Goal: Information Seeking & Learning: Learn about a topic

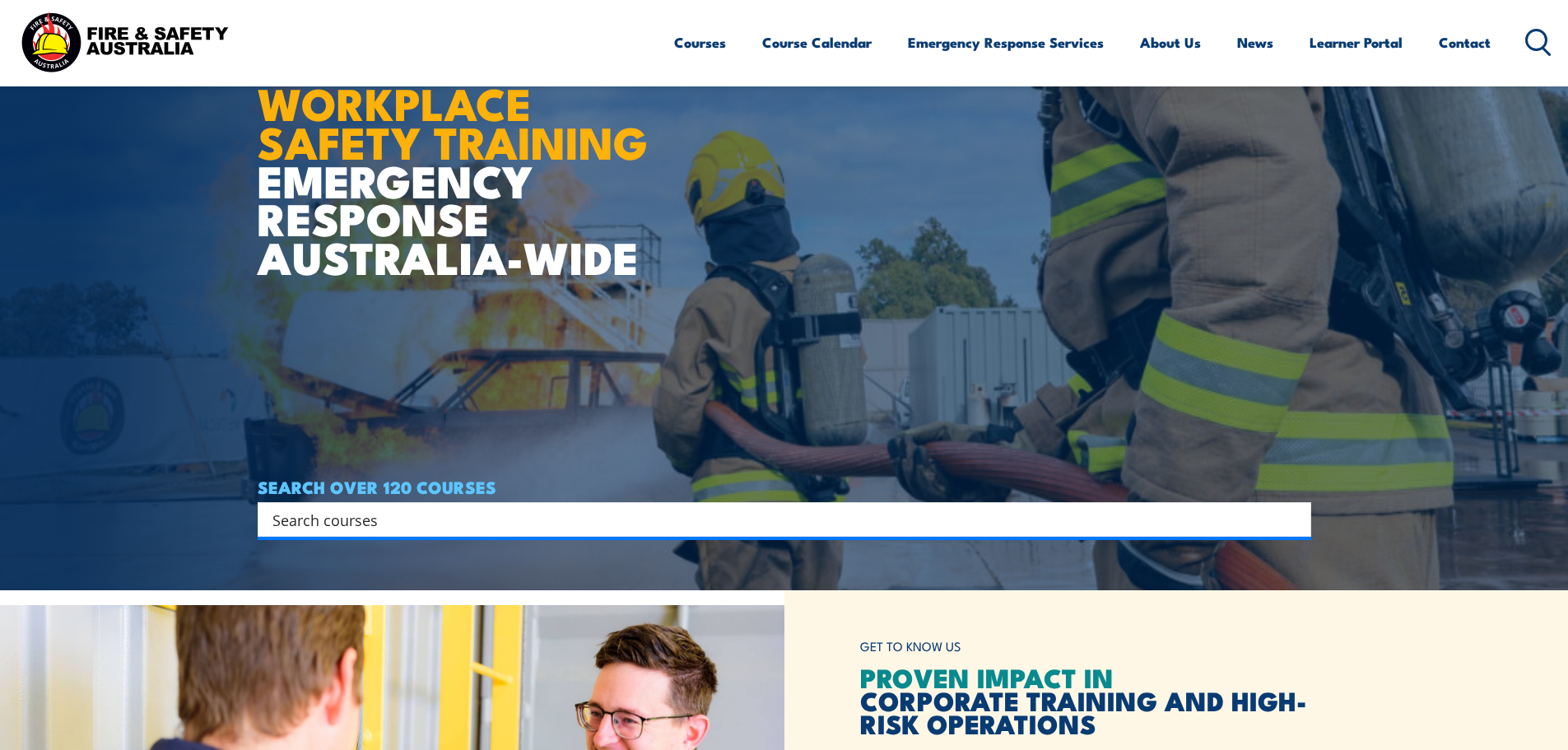
scroll to position [165, 0]
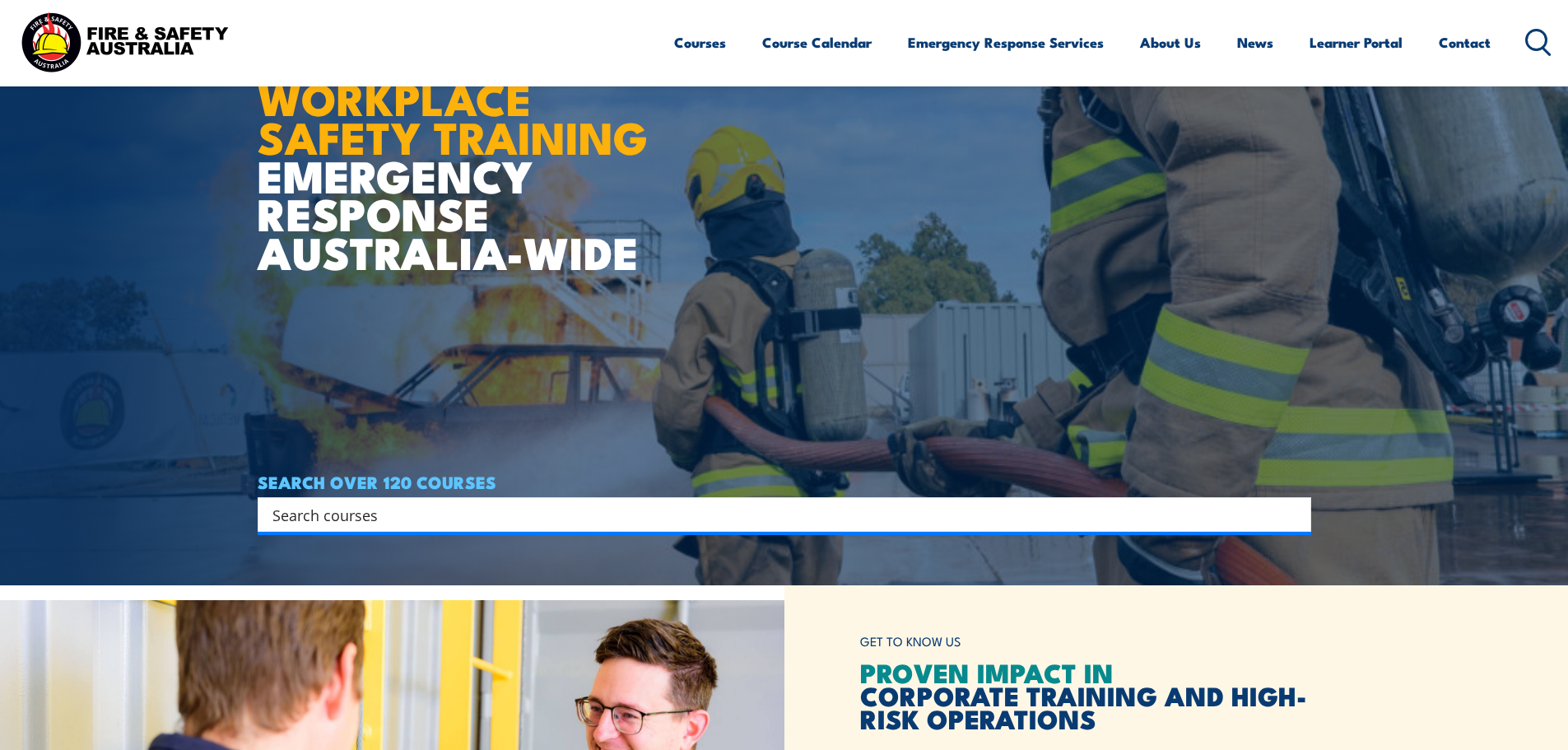
click at [664, 505] on input "Search input" at bounding box center [773, 515] width 1002 height 25
click at [505, 503] on input "Search input" at bounding box center [773, 515] width 1002 height 25
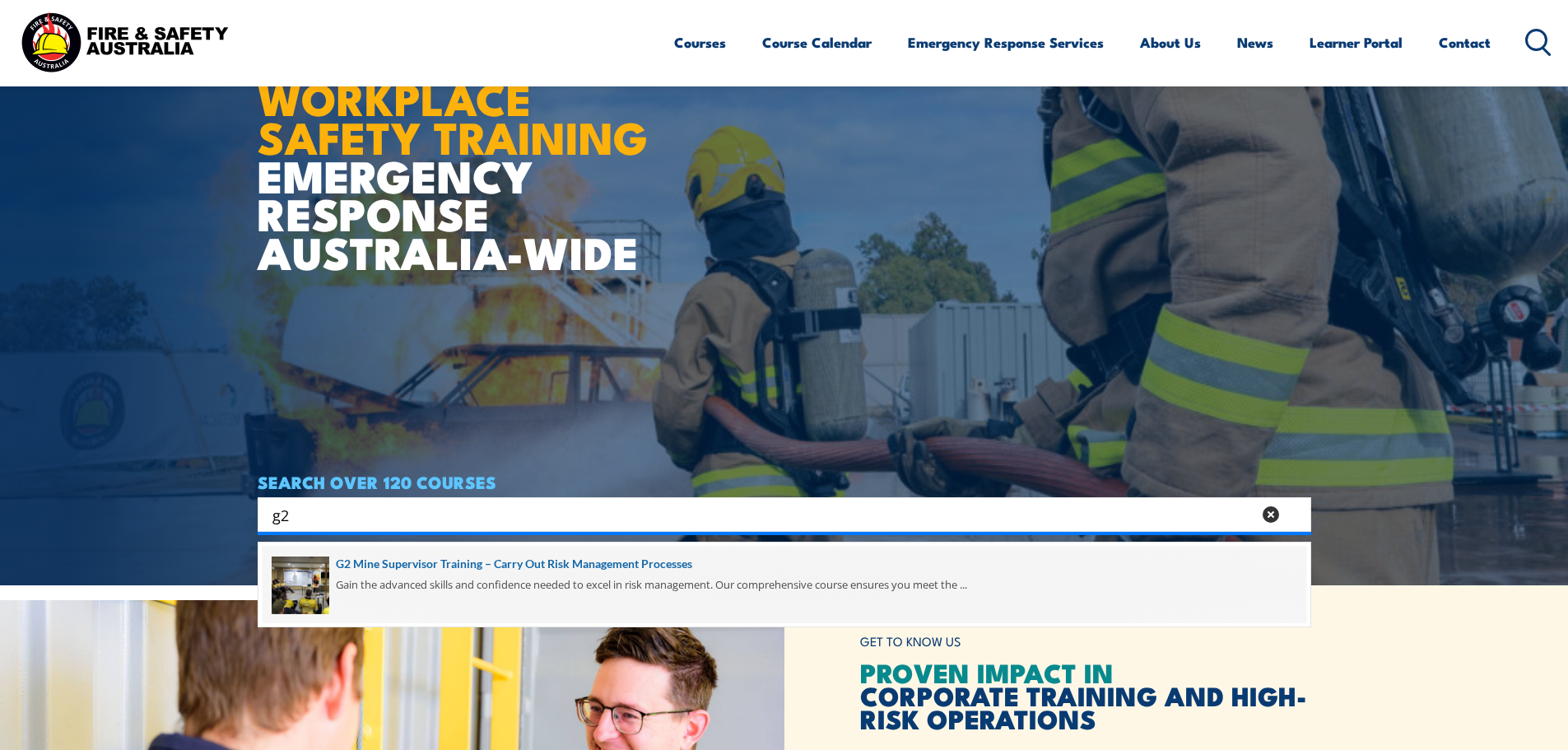
type input "g2"
click at [494, 597] on span at bounding box center [784, 585] width 1043 height 77
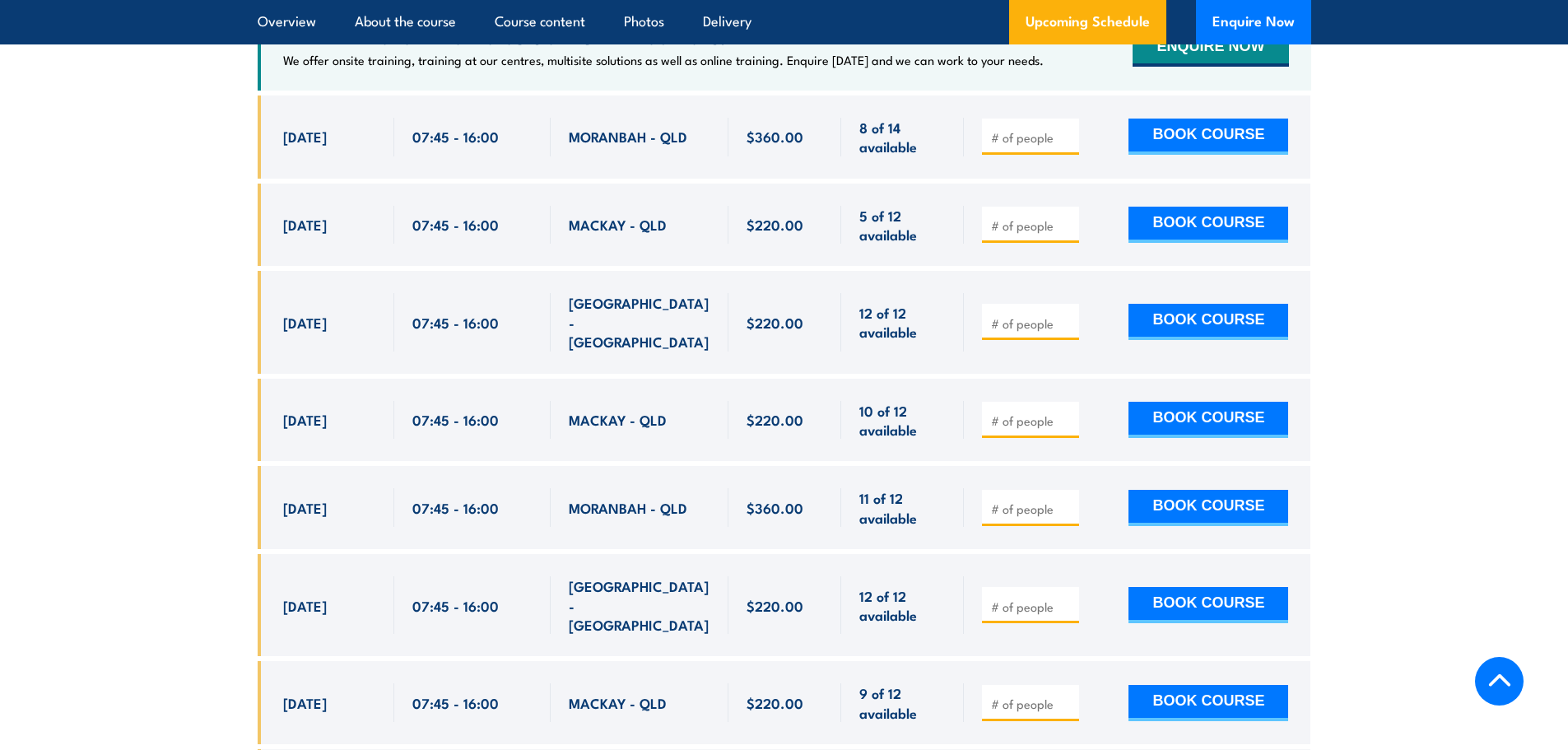
scroll to position [3129, 0]
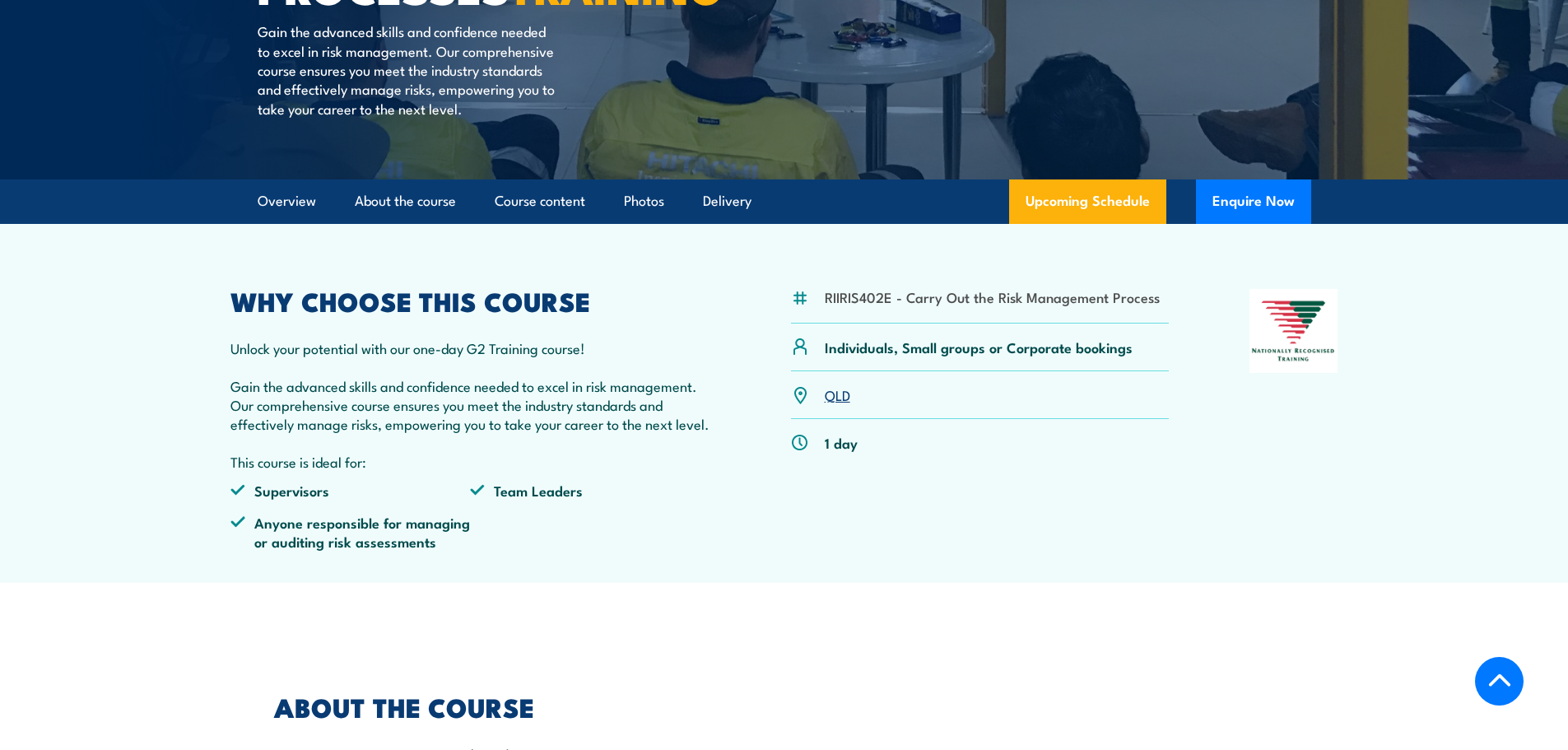
scroll to position [411, 0]
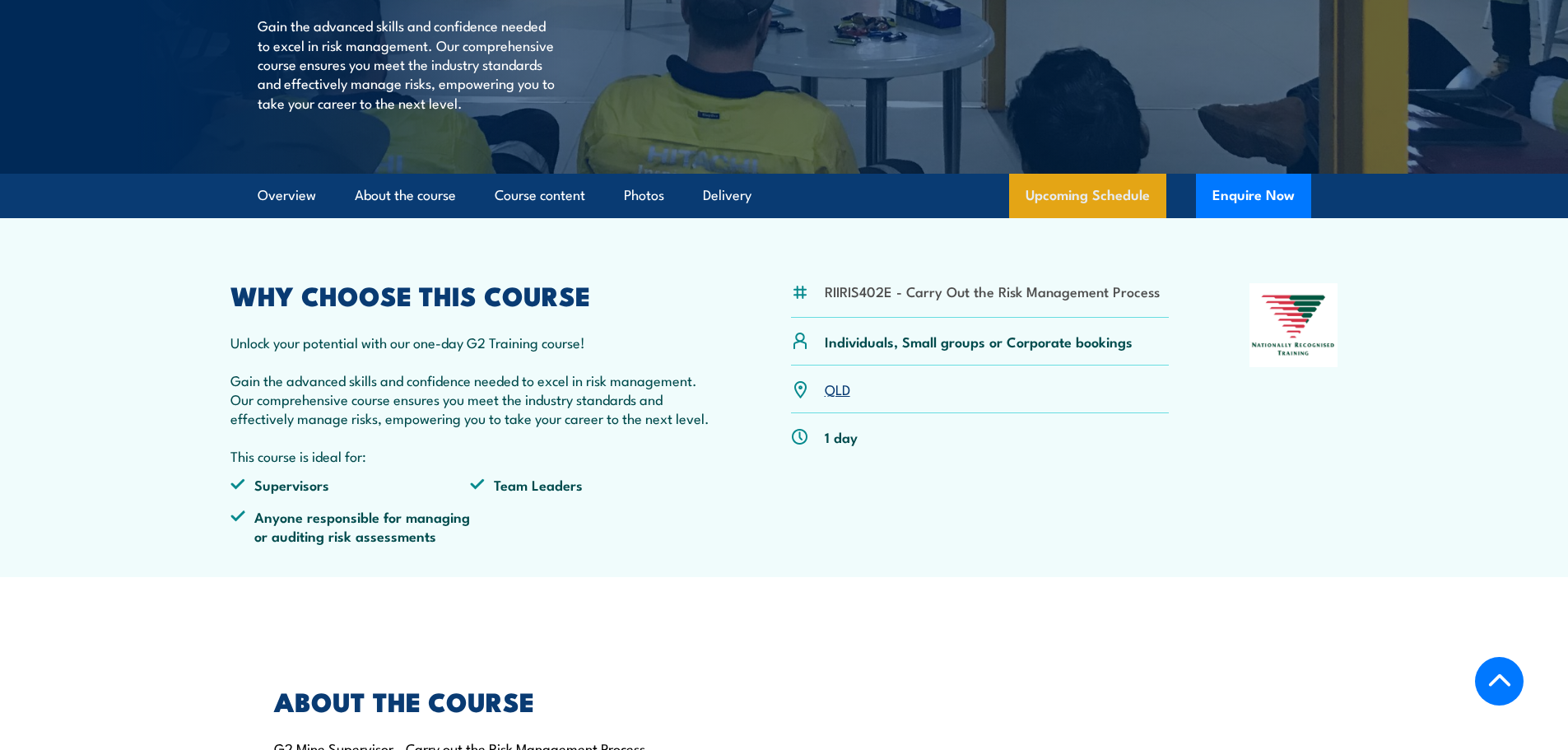
click at [1064, 218] on link "Upcoming Schedule" at bounding box center [1087, 196] width 157 height 44
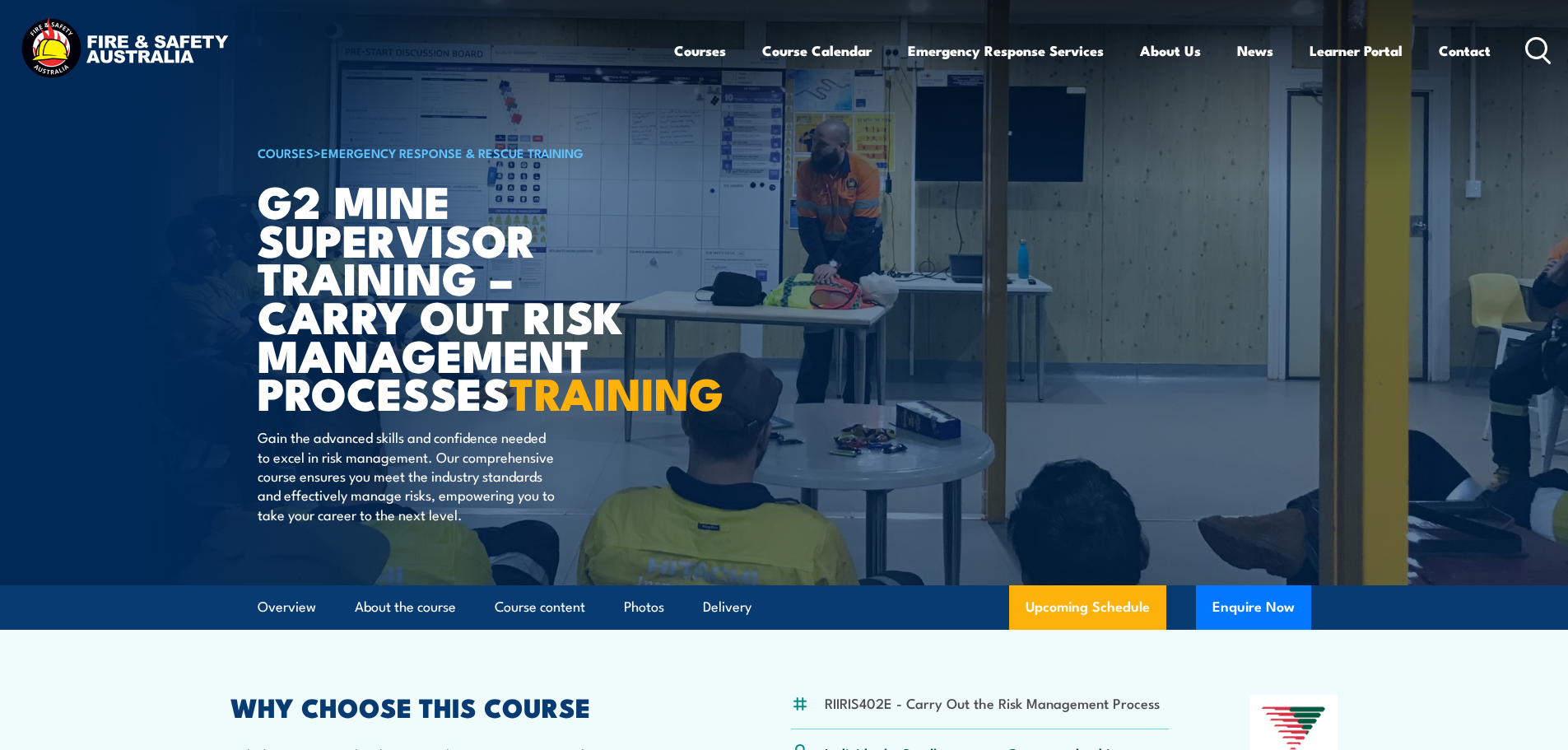
click at [1539, 54] on icon at bounding box center [1538, 51] width 27 height 27
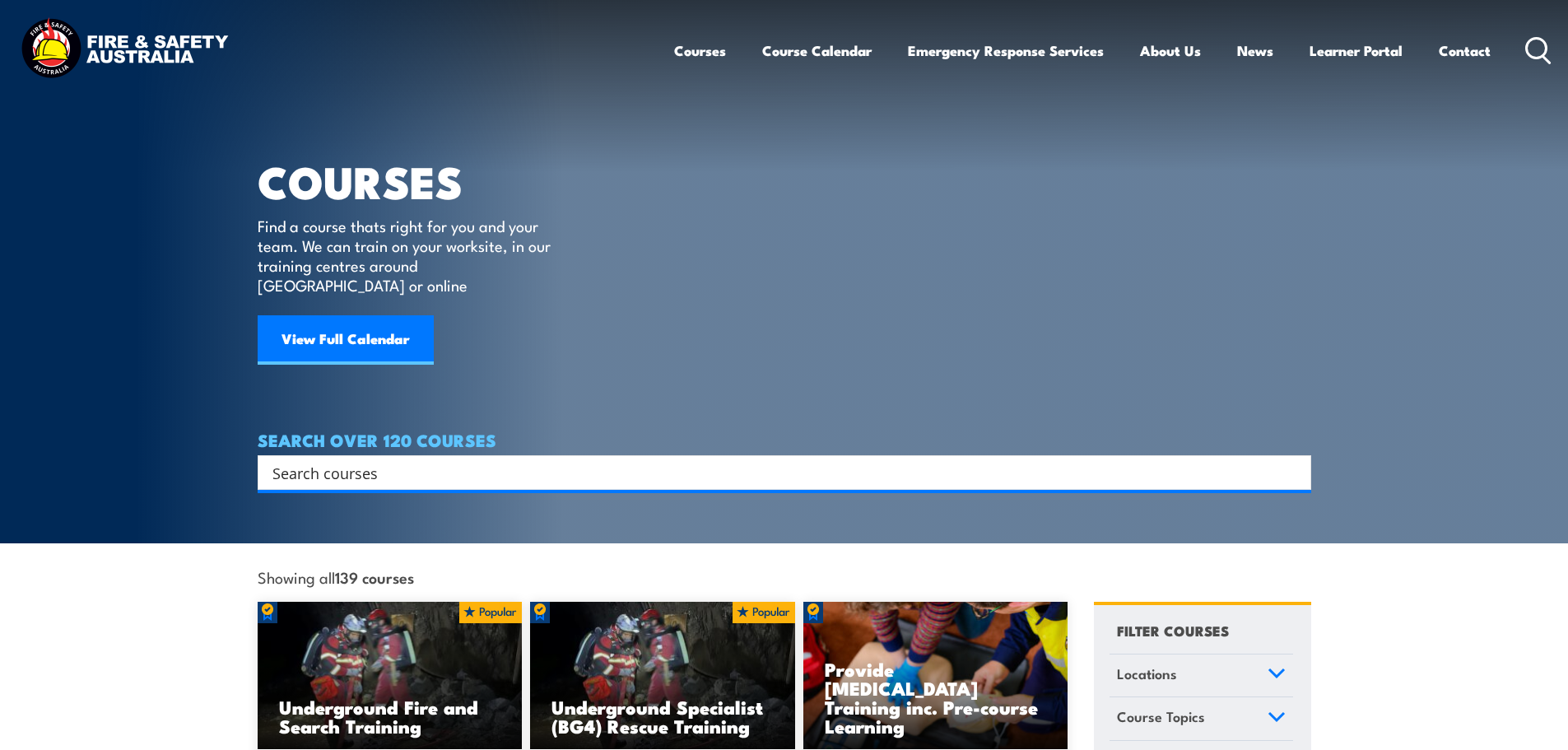
click at [667, 460] on input "Search input" at bounding box center [773, 473] width 1002 height 25
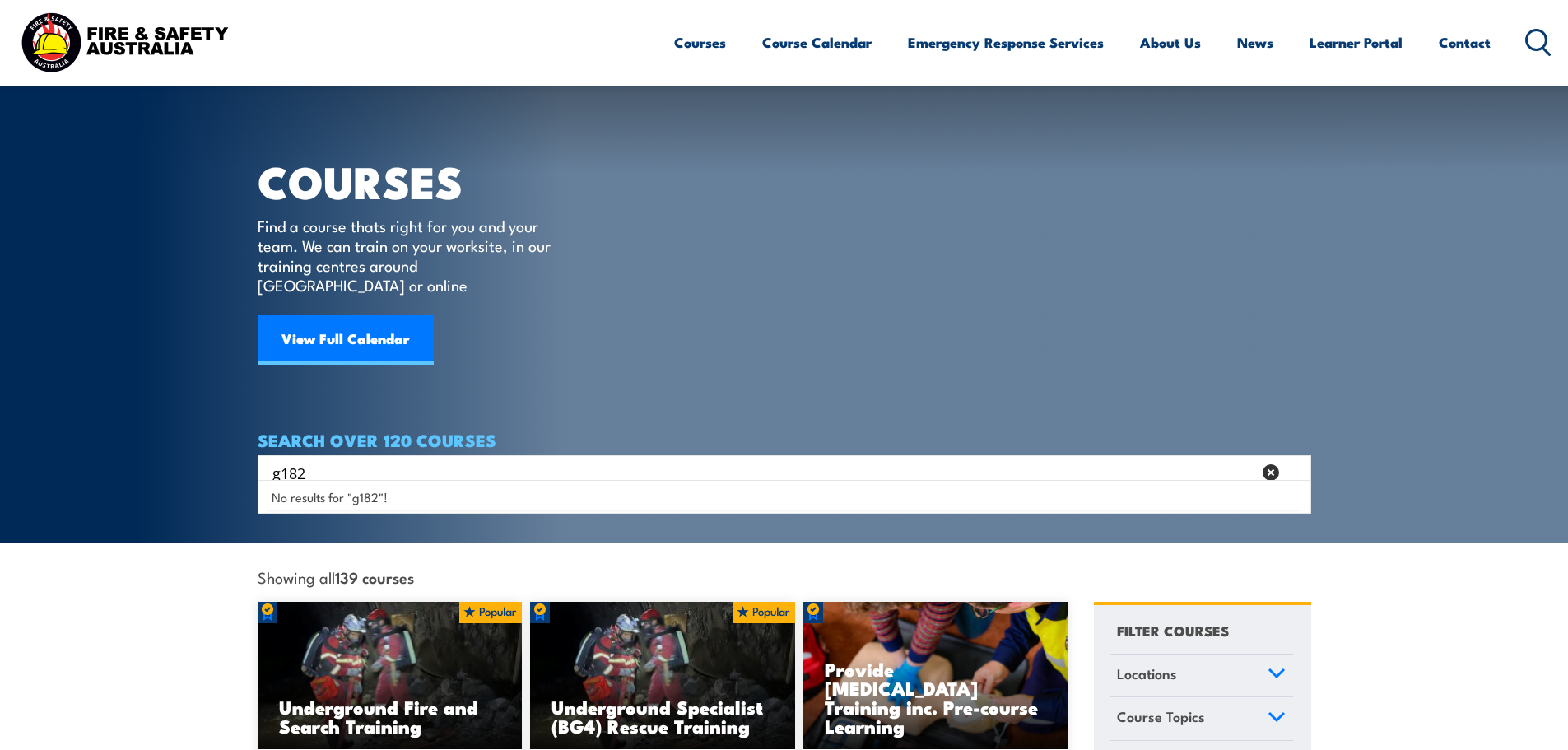
scroll to position [82, 0]
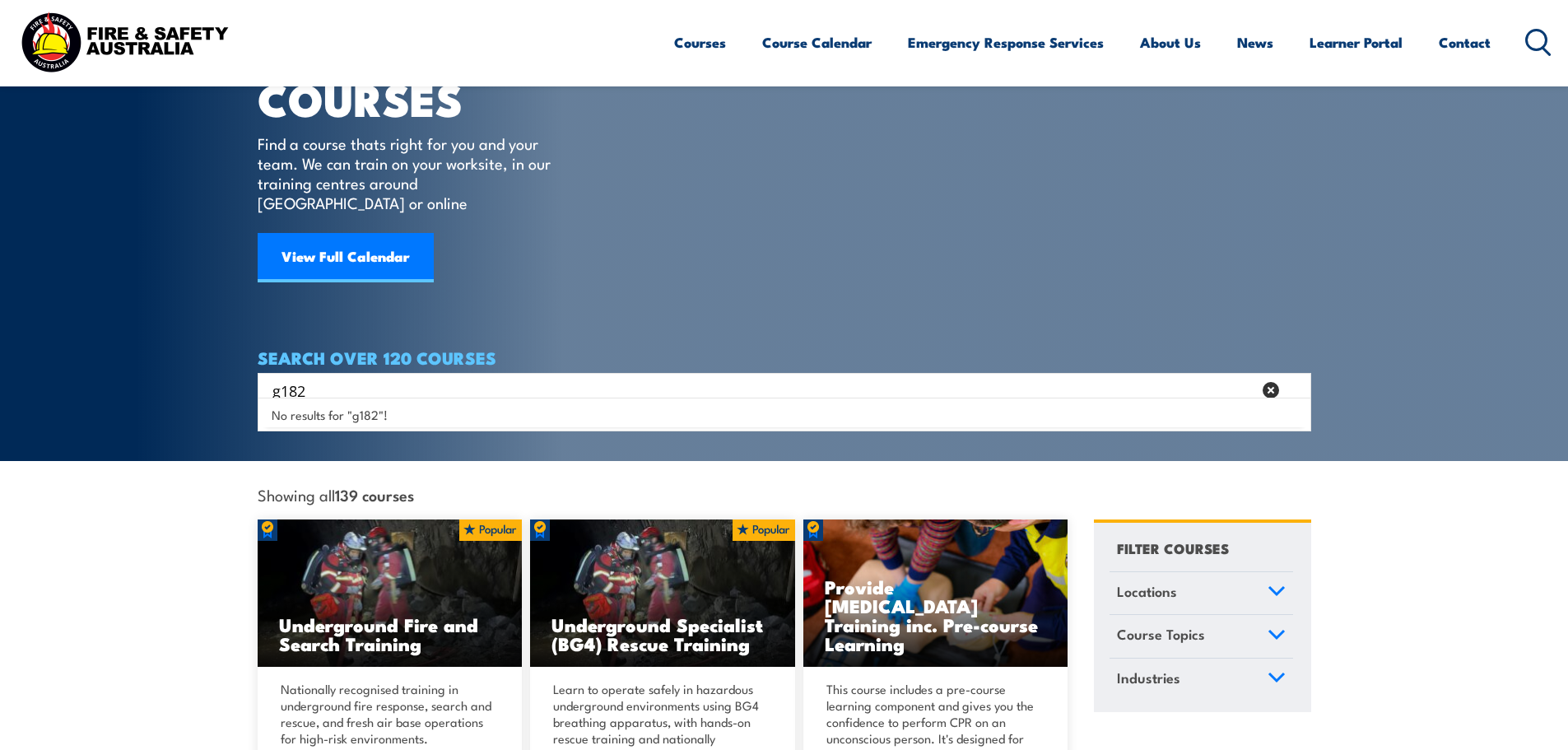
click at [405, 378] on input "g182" at bounding box center [762, 390] width 979 height 25
type input "g"
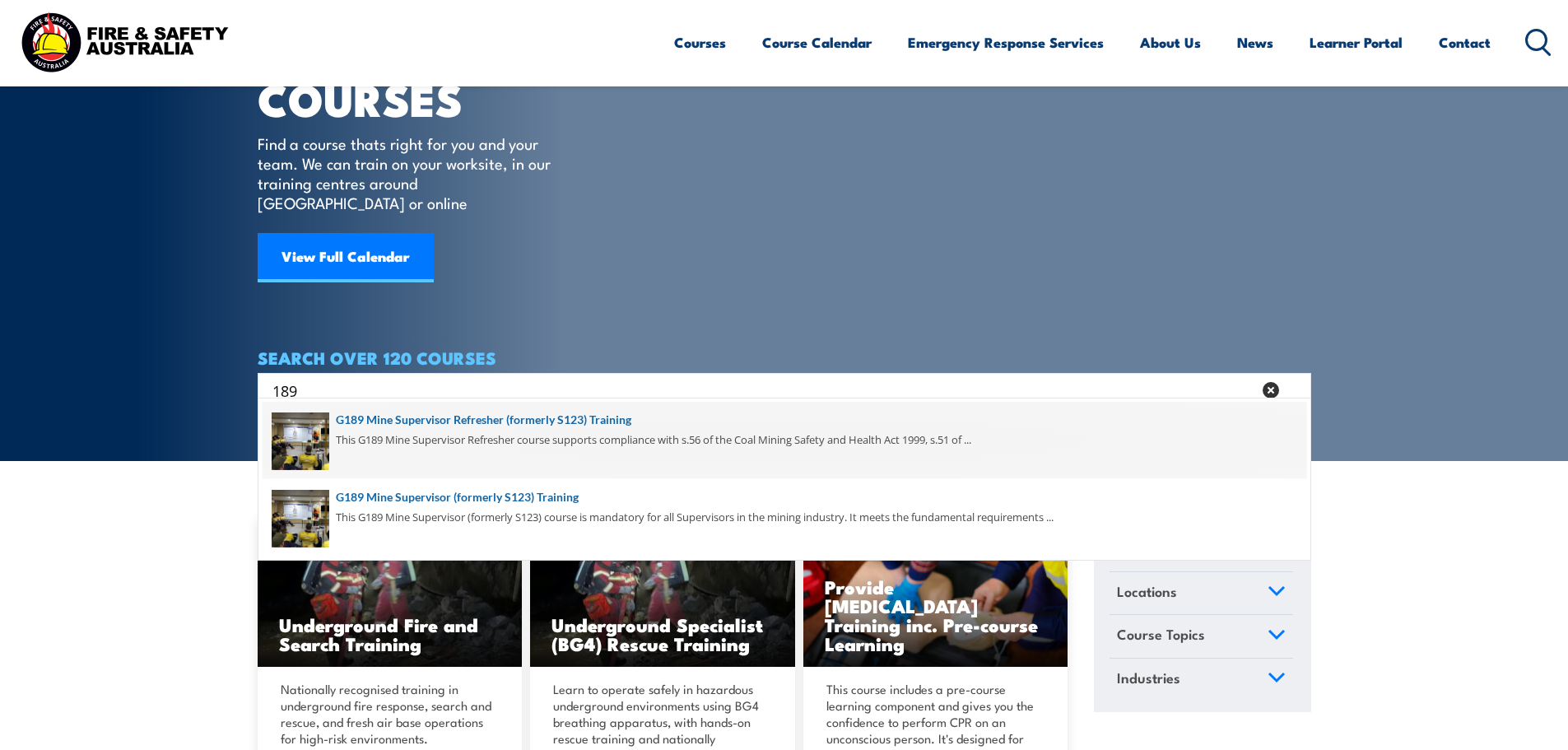
type input "189"
click at [430, 428] on span at bounding box center [784, 440] width 1043 height 77
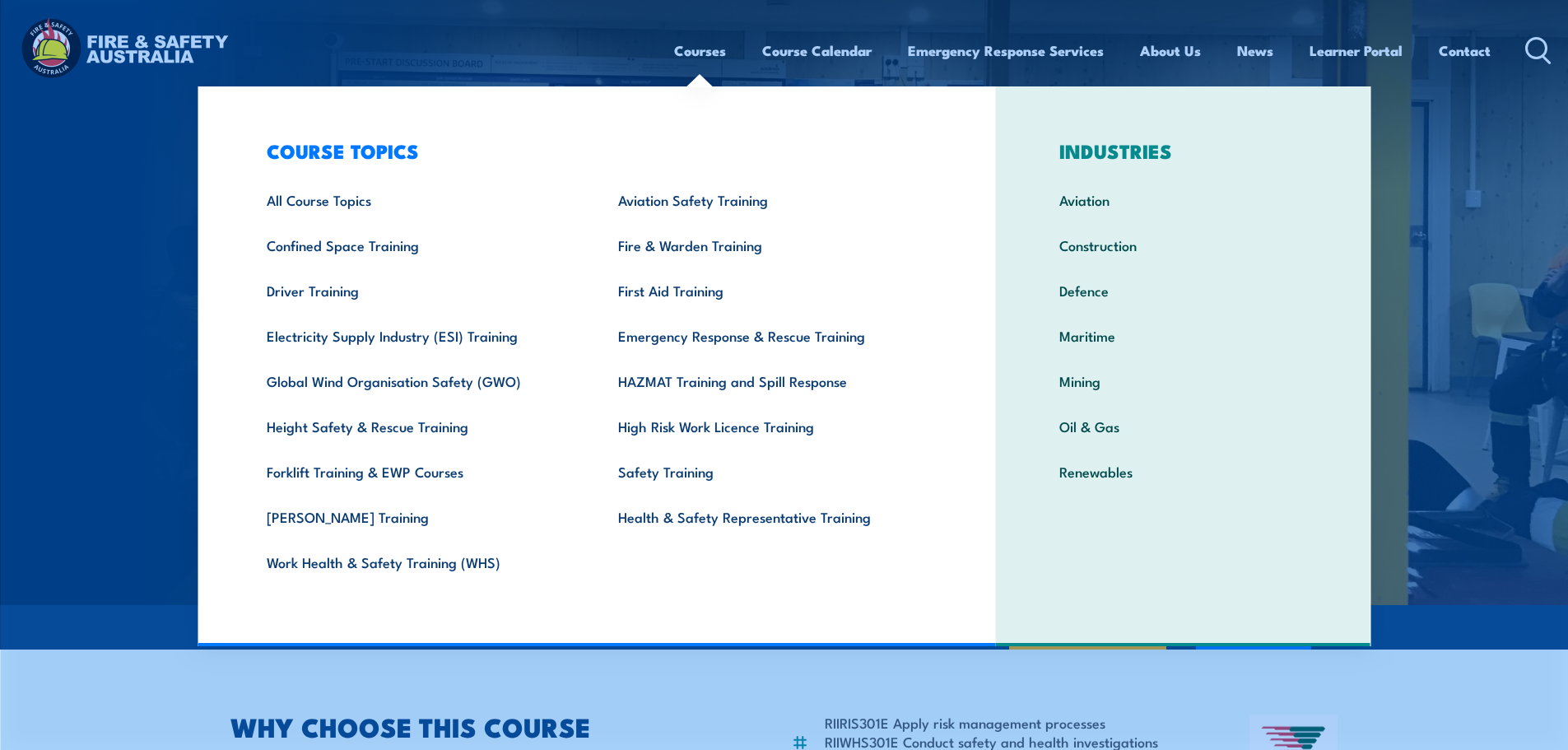
click at [654, 43] on div "Courses Course Calendar Emergency Response Services Services Overview Emergency…" at bounding box center [783, 50] width 1535 height 71
click at [687, 50] on link "Courses" at bounding box center [700, 51] width 52 height 44
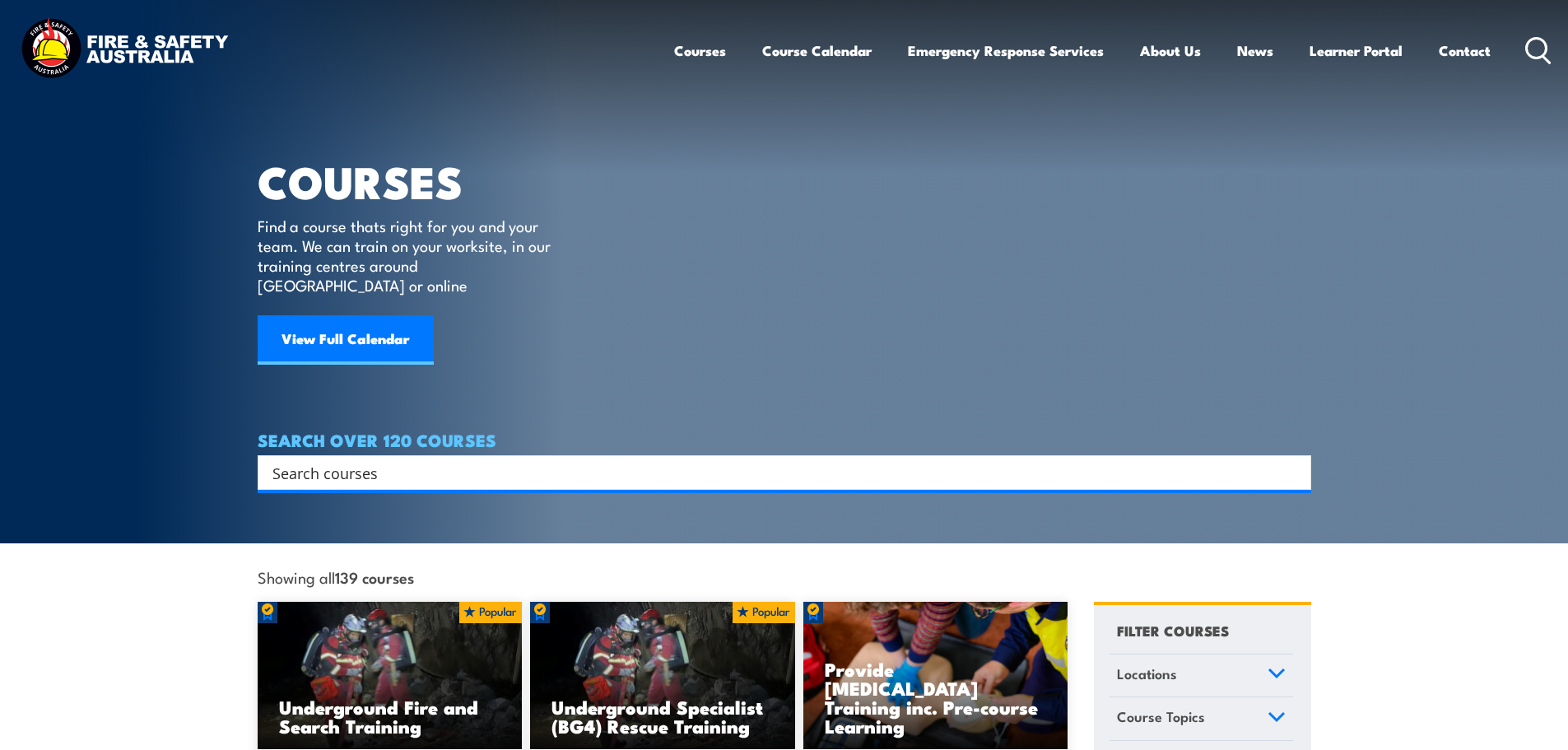
click at [518, 460] on input "Search input" at bounding box center [773, 473] width 1002 height 25
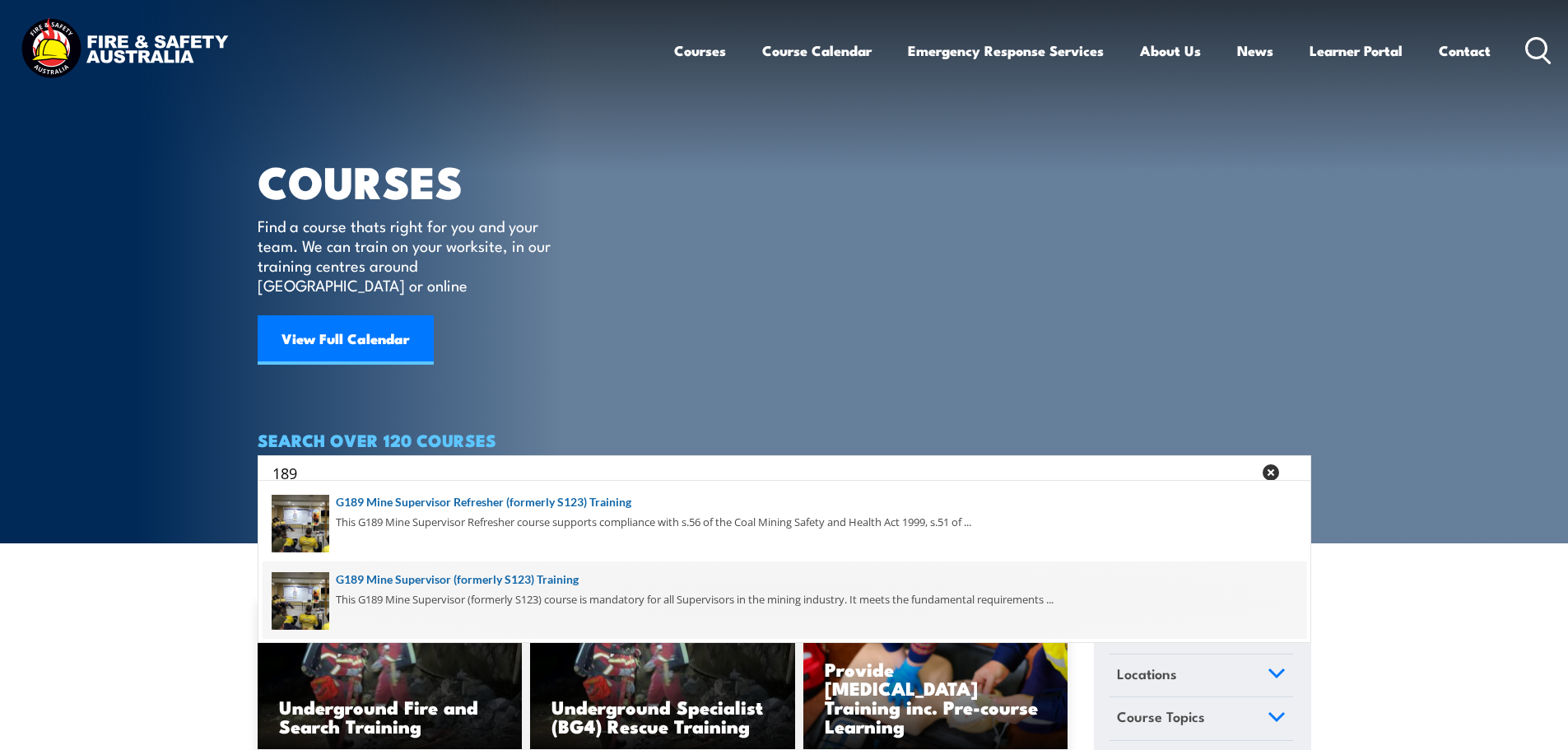
type input "189"
click at [512, 580] on span at bounding box center [784, 600] width 1043 height 77
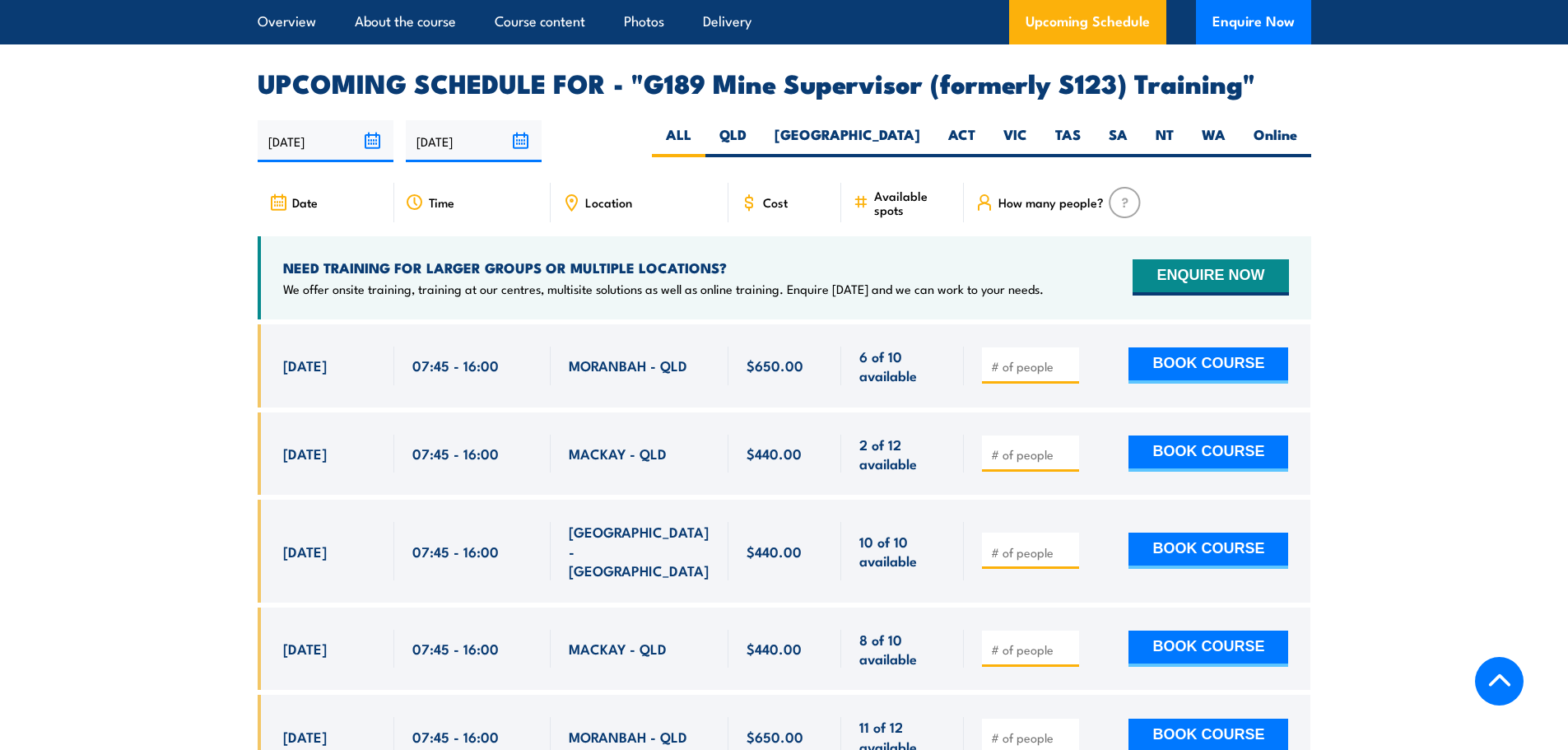
scroll to position [2800, 0]
